Goal: Task Accomplishment & Management: Manage account settings

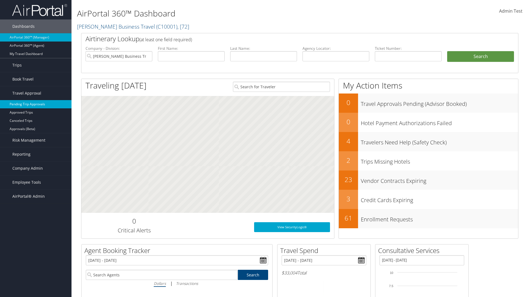
click at [36, 104] on link "Pending Trip Approvals" at bounding box center [35, 104] width 71 height 8
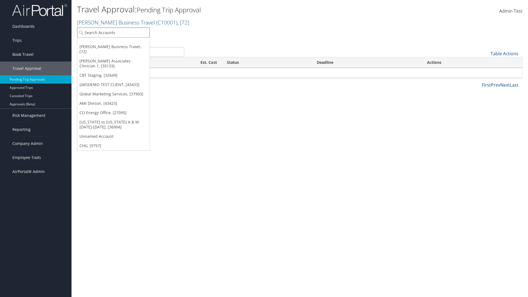
click at [113, 32] on input "search" at bounding box center [113, 32] width 72 height 10
type input "Global Marketing Services"
click at [118, 48] on div "Account" at bounding box center [118, 47] width 89 height 5
